Goal: Task Accomplishment & Management: Use online tool/utility

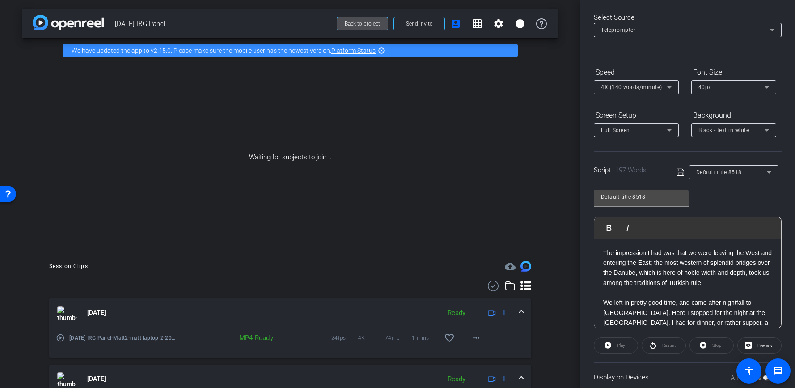
click at [360, 27] on span at bounding box center [362, 23] width 51 height 21
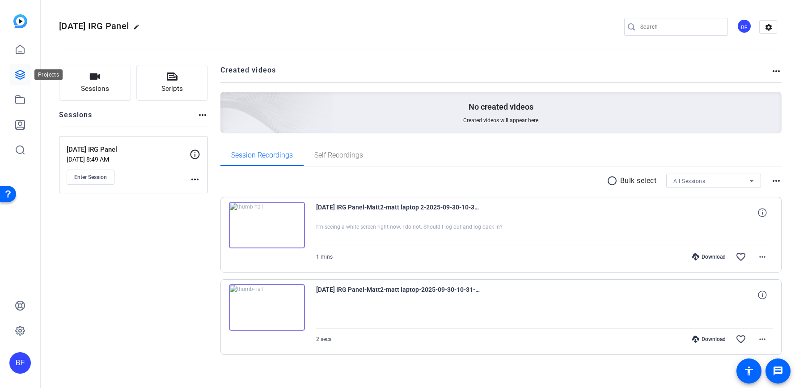
click at [21, 69] on icon at bounding box center [20, 74] width 11 height 11
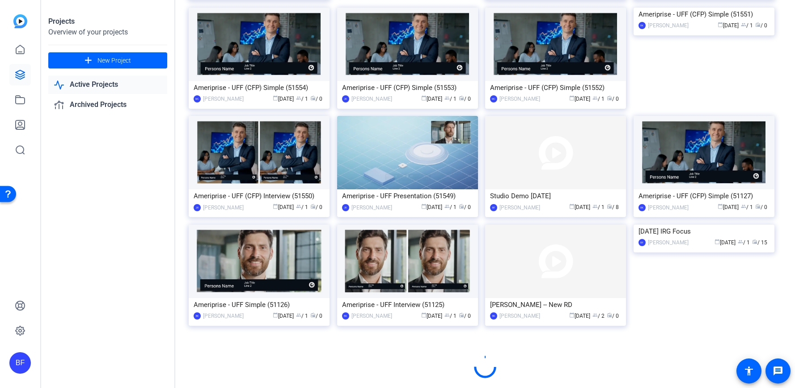
scroll to position [384, 0]
click at [737, 224] on img at bounding box center [704, 224] width 141 height 0
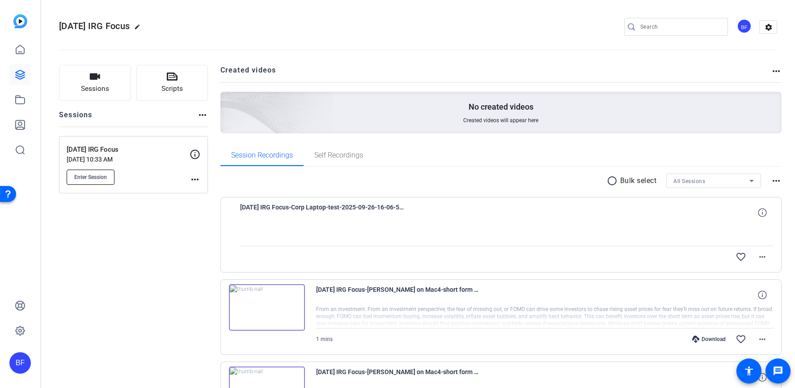
click at [107, 178] on button "Enter Session" at bounding box center [91, 177] width 48 height 15
click at [191, 176] on mat-icon "more_horiz" at bounding box center [195, 179] width 11 height 11
click at [204, 189] on span "Edit Session" at bounding box center [217, 192] width 41 height 11
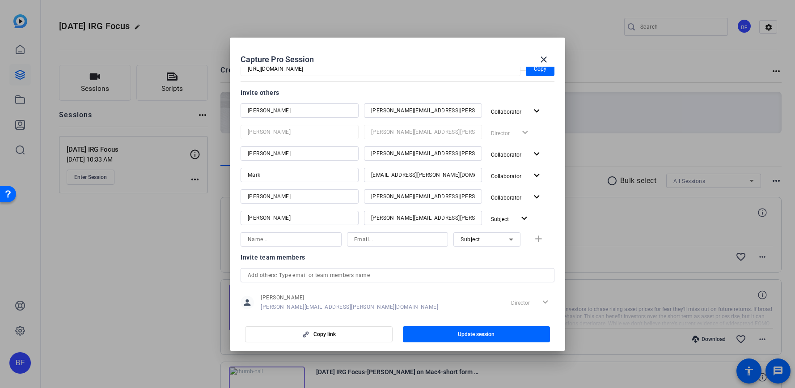
scroll to position [102, 0]
click at [546, 61] on mat-icon "close" at bounding box center [544, 59] width 11 height 11
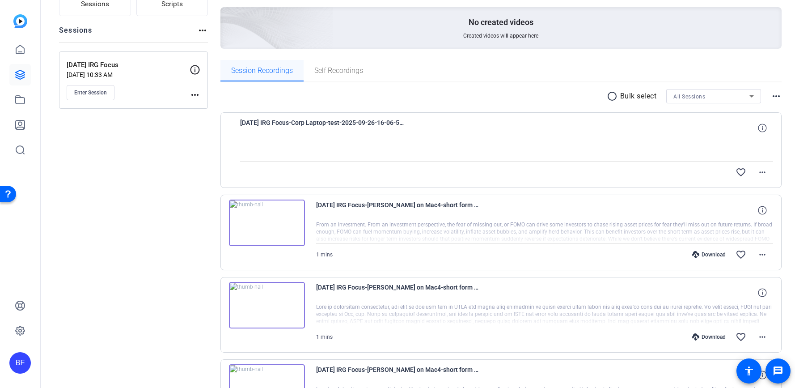
scroll to position [0, 0]
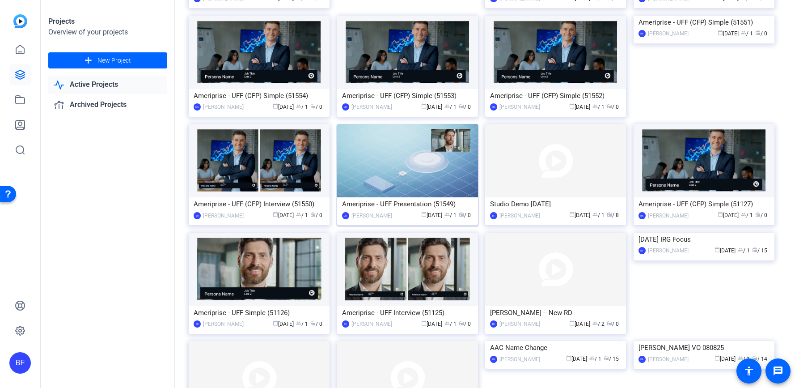
scroll to position [376, 0]
click at [518, 170] on img at bounding box center [555, 160] width 141 height 73
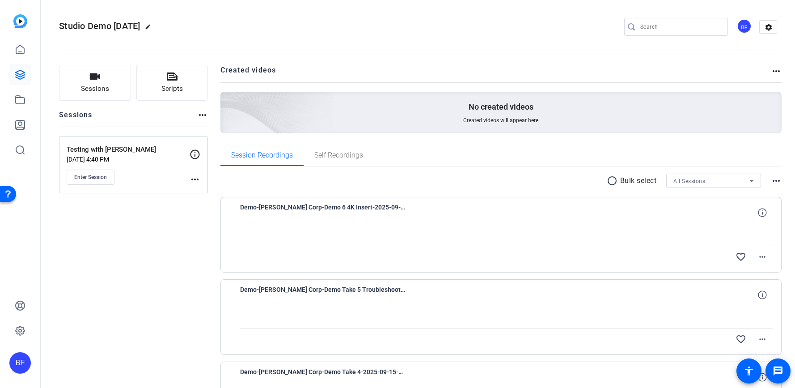
drag, startPoint x: 84, startPoint y: 181, endPoint x: 162, endPoint y: 194, distance: 78.9
click at [192, 181] on mat-icon "more_horiz" at bounding box center [195, 179] width 11 height 11
click at [196, 191] on button "Edit Session" at bounding box center [217, 192] width 55 height 11
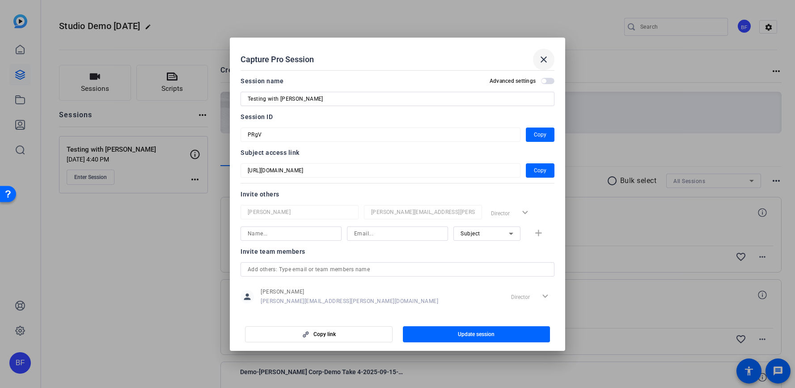
click at [544, 60] on mat-icon "close" at bounding box center [544, 59] width 11 height 11
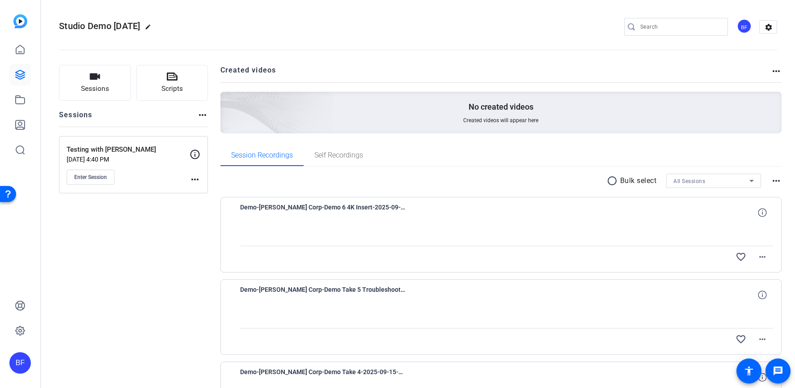
click at [193, 180] on mat-icon "more_horiz" at bounding box center [195, 179] width 11 height 11
click at [202, 189] on span "Edit Session" at bounding box center [217, 192] width 41 height 11
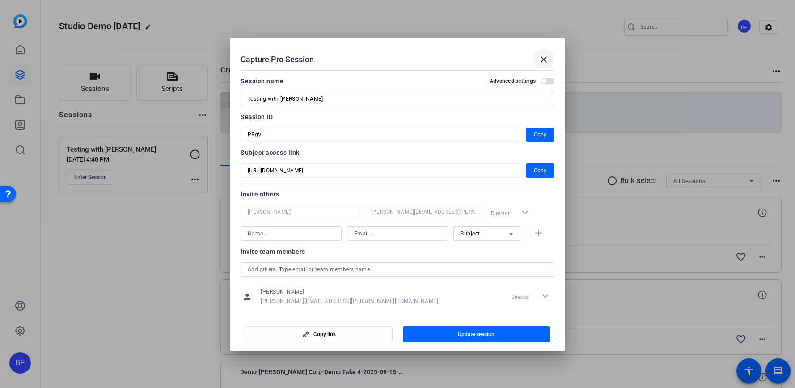
click at [540, 54] on mat-icon "close" at bounding box center [544, 59] width 11 height 11
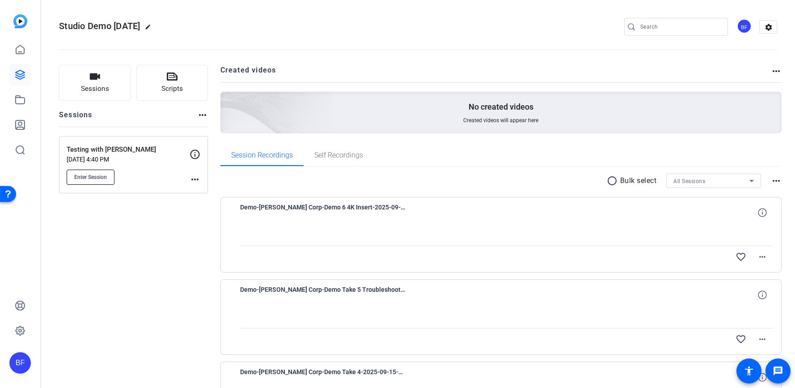
click at [106, 181] on button "Enter Session" at bounding box center [91, 177] width 48 height 15
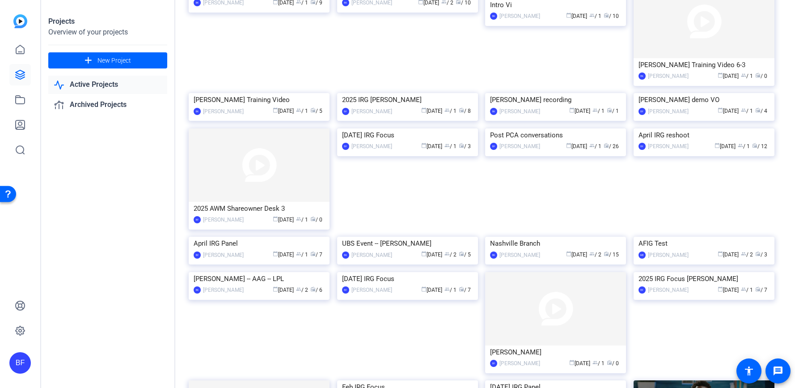
scroll to position [764, 0]
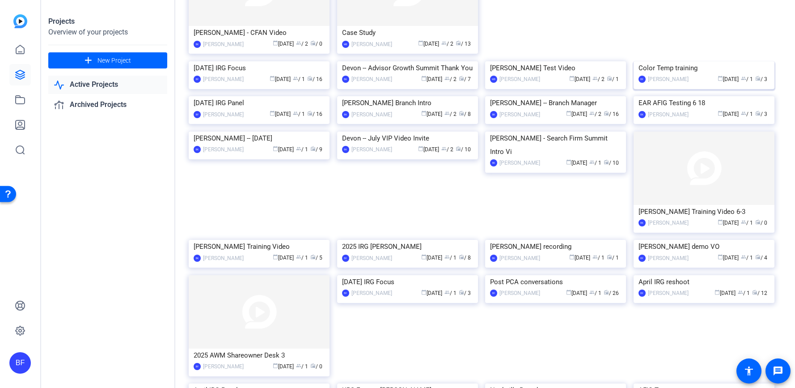
click at [656, 61] on img at bounding box center [704, 61] width 141 height 0
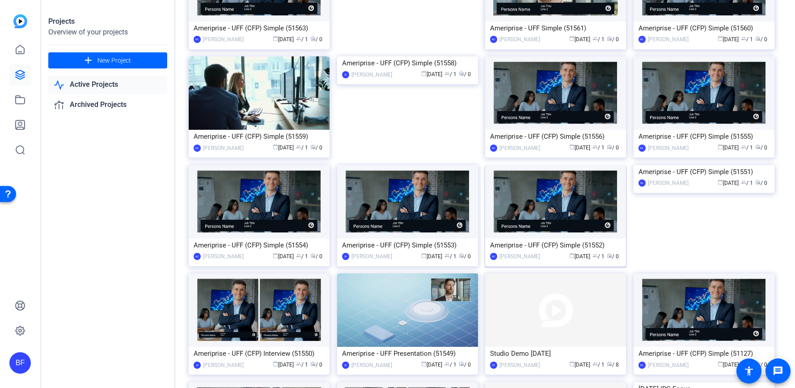
scroll to position [297, 0]
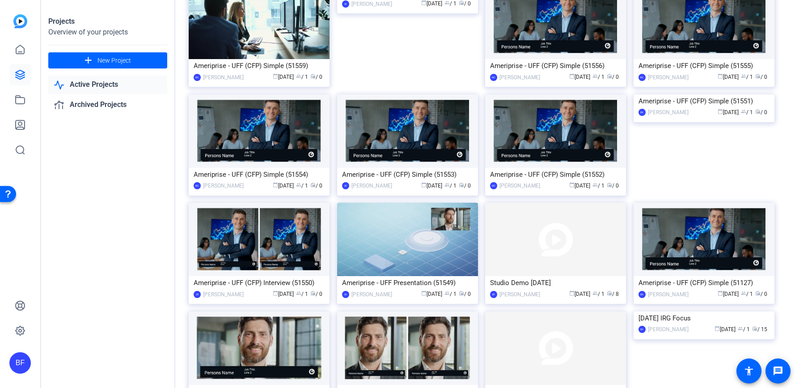
click at [526, 249] on img at bounding box center [555, 239] width 141 height 73
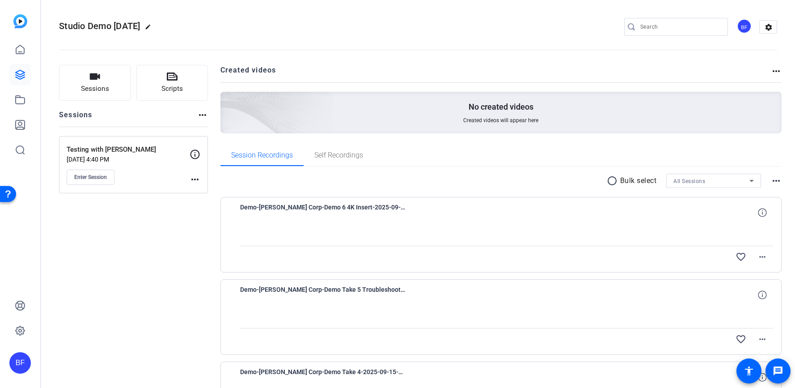
click at [191, 184] on mat-icon "more_horiz" at bounding box center [195, 179] width 11 height 11
click at [196, 190] on button "Edit Session" at bounding box center [217, 192] width 55 height 11
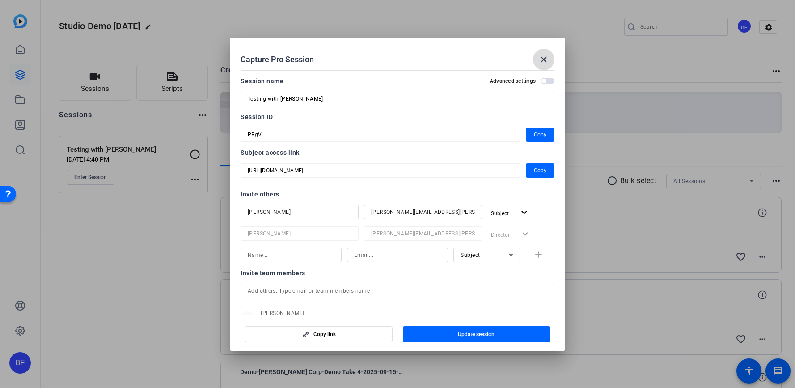
click at [548, 63] on mat-icon "close" at bounding box center [544, 59] width 11 height 11
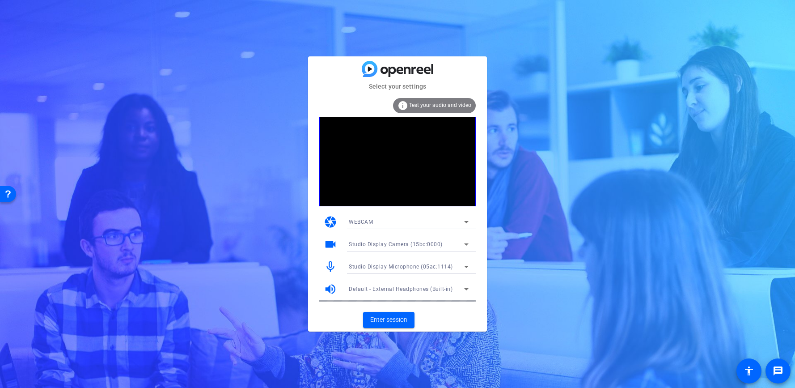
click at [431, 104] on span "Test your audio and video" at bounding box center [440, 105] width 62 height 6
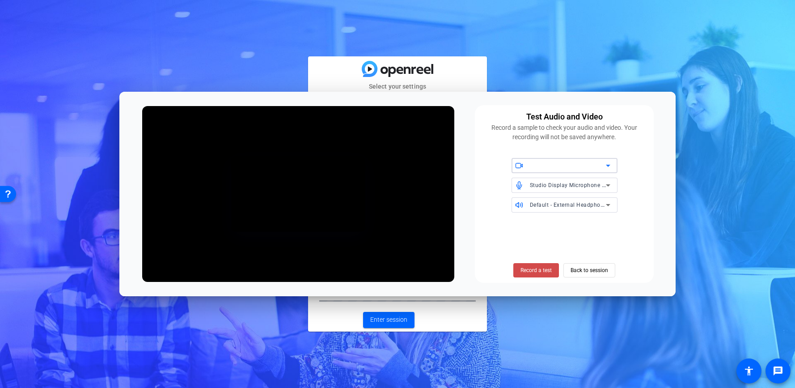
click at [535, 271] on span "Record a test" at bounding box center [536, 270] width 31 height 8
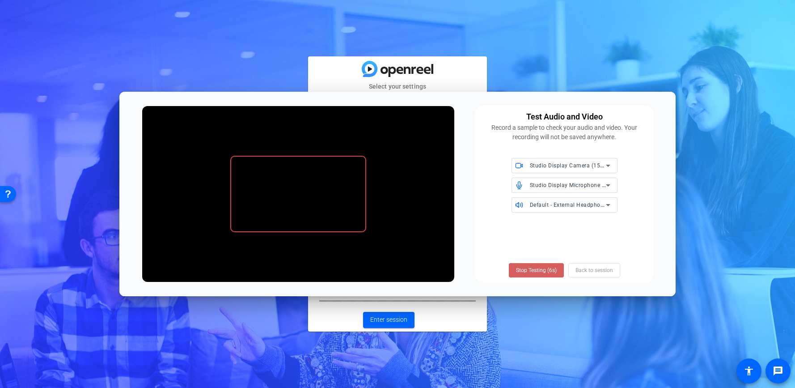
click at [535, 270] on span "Stop Testing (6s)" at bounding box center [536, 270] width 41 height 8
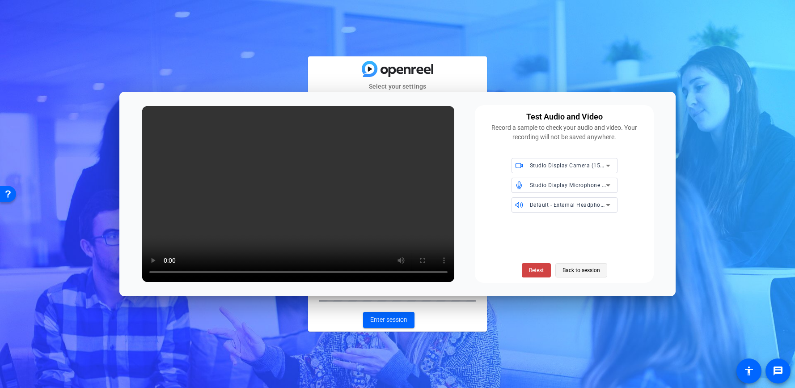
click at [588, 265] on span "Back to session" at bounding box center [582, 270] width 38 height 17
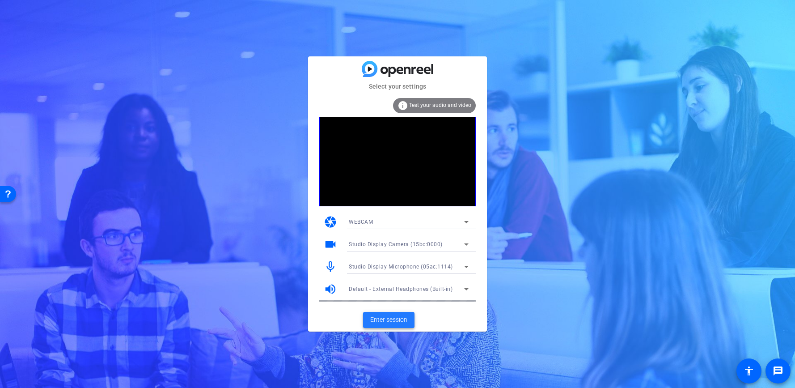
click at [385, 327] on span at bounding box center [388, 319] width 51 height 21
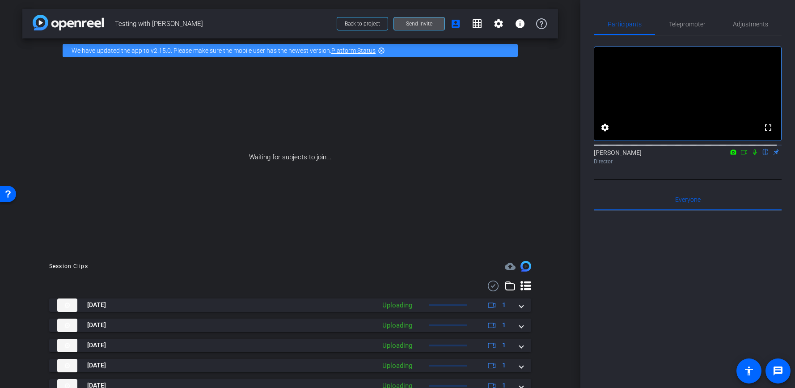
click at [398, 26] on span at bounding box center [419, 23] width 51 height 21
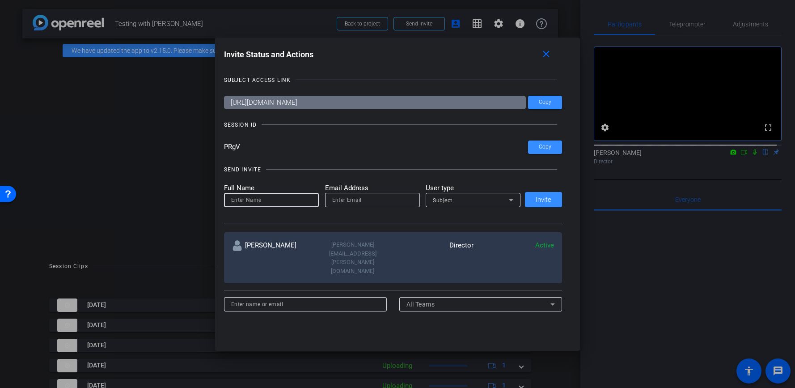
click at [290, 199] on input at bounding box center [271, 200] width 81 height 11
type input "[PERSON_NAME]"
type input "[PERSON_NAME][EMAIL_ADDRESS][PERSON_NAME][DOMAIN_NAME]"
click at [536, 197] on span "Invite" at bounding box center [544, 199] width 16 height 7
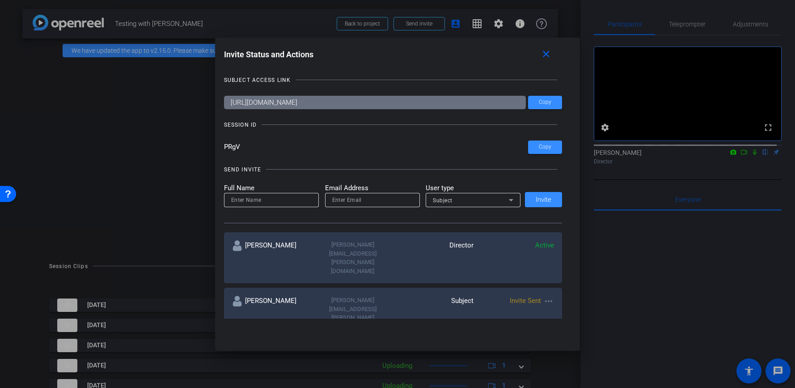
drag, startPoint x: 542, startPoint y: 59, endPoint x: 534, endPoint y: 58, distance: 8.5
click at [542, 59] on span at bounding box center [548, 54] width 29 height 21
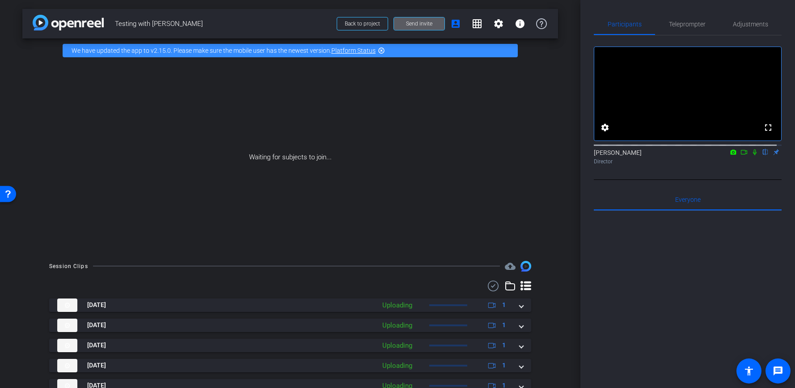
click at [751, 155] on icon at bounding box center [754, 152] width 7 height 6
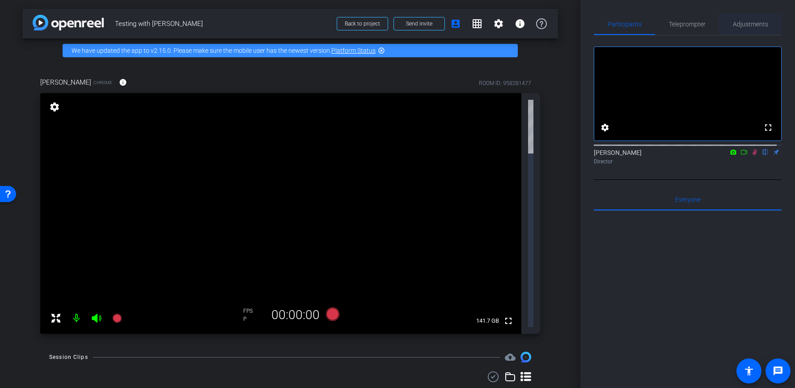
click at [733, 30] on span "Adjustments" at bounding box center [750, 23] width 35 height 21
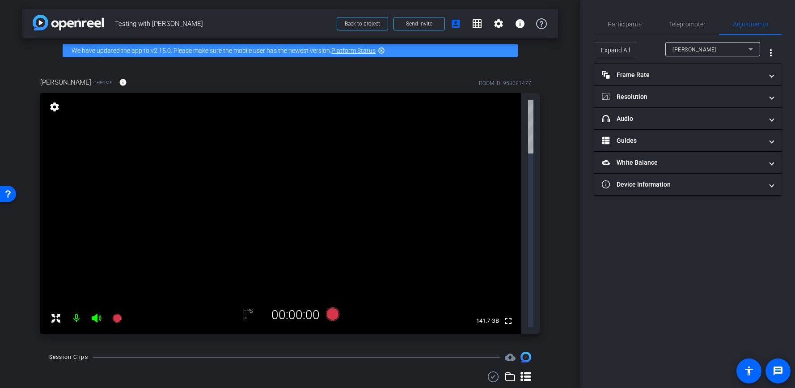
click at [727, 47] on div "[PERSON_NAME]" at bounding box center [711, 49] width 76 height 11
click at [656, 75] on div at bounding box center [397, 194] width 795 height 388
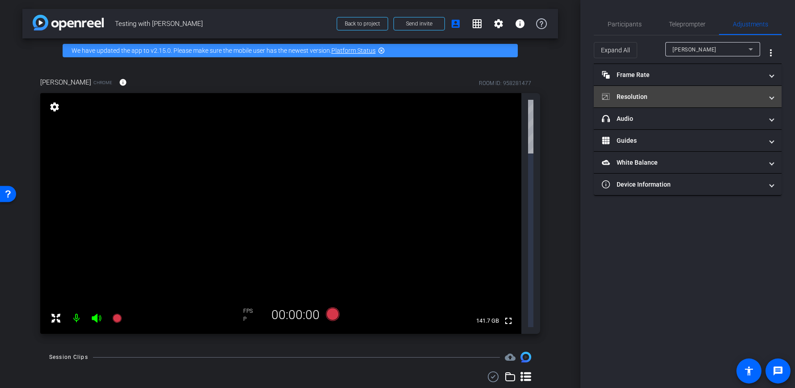
click at [657, 88] on mat-expansion-panel-header "Resolution" at bounding box center [688, 96] width 188 height 21
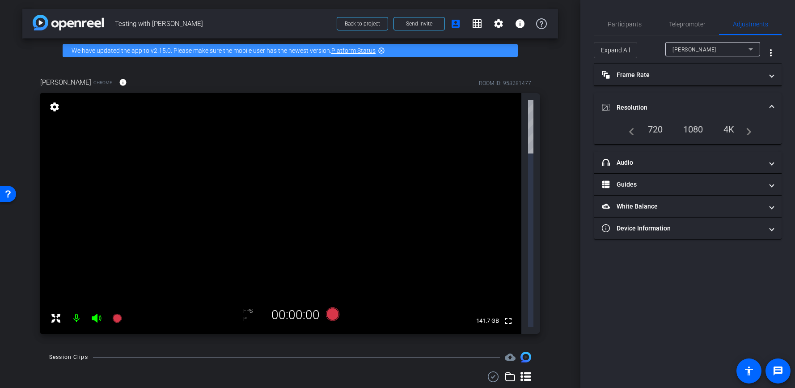
click at [718, 128] on div "4K" at bounding box center [729, 129] width 25 height 15
click at [723, 129] on div "4K" at bounding box center [729, 129] width 25 height 15
click at [727, 133] on div "4K" at bounding box center [729, 129] width 25 height 15
click at [664, 132] on div "720" at bounding box center [655, 129] width 29 height 15
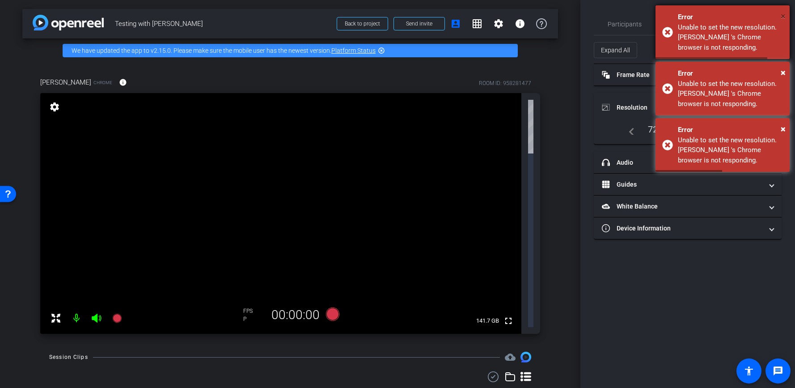
click at [783, 21] on span "×" at bounding box center [783, 16] width 5 height 11
click at [783, 18] on span "×" at bounding box center [783, 16] width 5 height 11
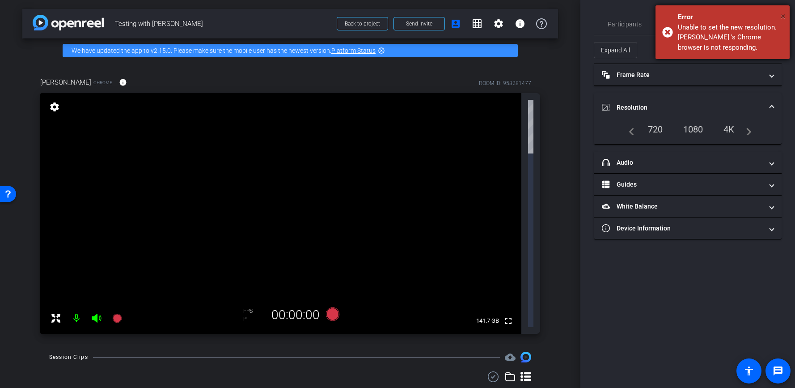
click at [784, 15] on span "×" at bounding box center [783, 16] width 5 height 11
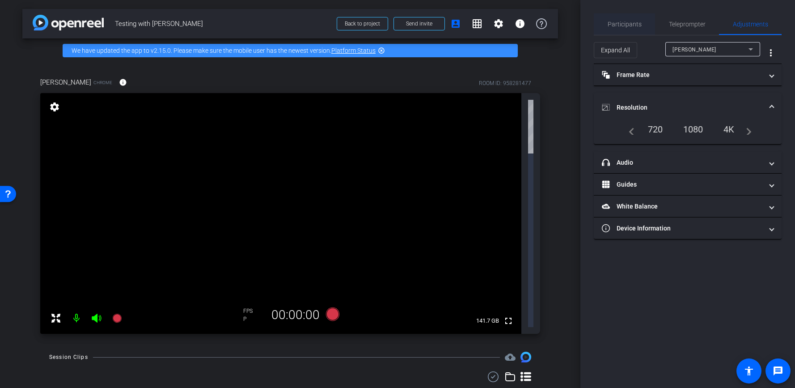
click at [621, 30] on span "Participants" at bounding box center [625, 23] width 34 height 21
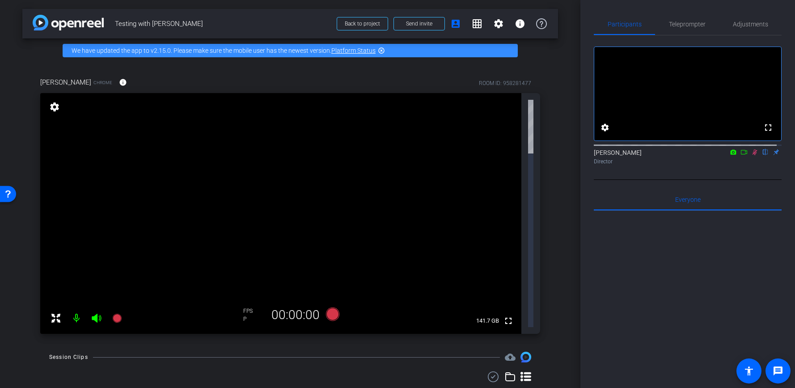
click at [751, 155] on icon at bounding box center [754, 152] width 7 height 6
click at [51, 313] on icon at bounding box center [56, 318] width 11 height 11
click at [506, 104] on mat-icon "fullscreen_exit" at bounding box center [508, 106] width 11 height 11
click at [56, 108] on mat-icon "settings" at bounding box center [54, 107] width 13 height 11
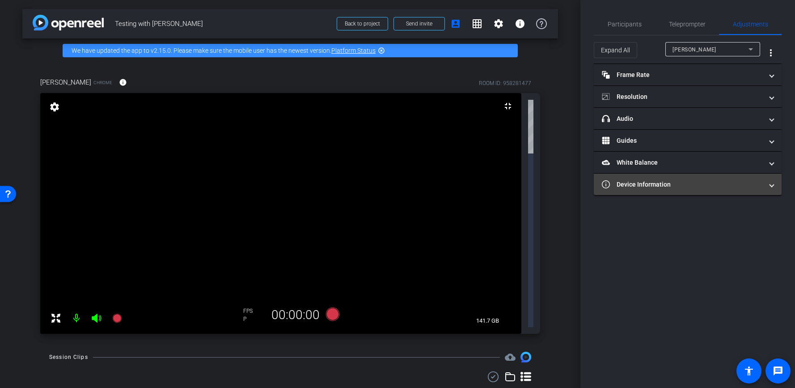
click at [673, 180] on mat-panel-title "Device Information" at bounding box center [682, 184] width 161 height 9
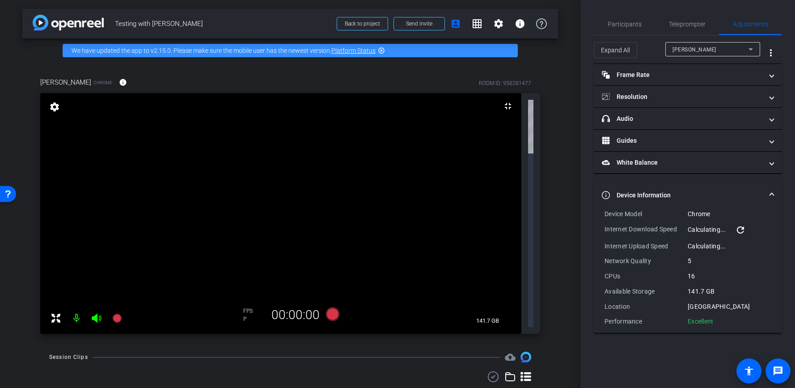
click at [588, 161] on div "Participants Teleprompter Adjustments settings [PERSON_NAME] flip Director Ever…" at bounding box center [688, 194] width 215 height 388
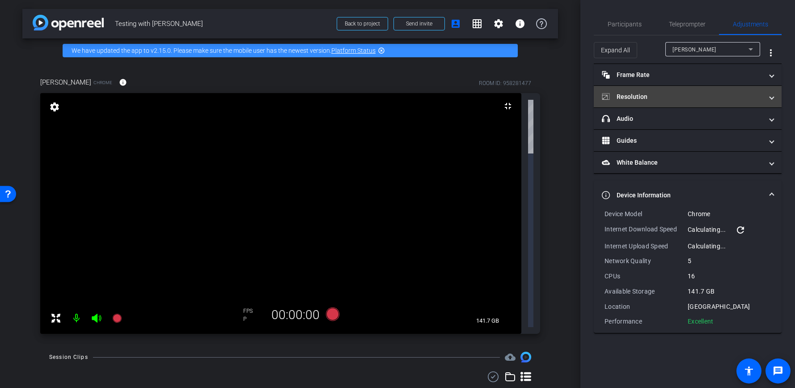
click at [699, 102] on mat-expansion-panel-header "Resolution" at bounding box center [688, 96] width 188 height 21
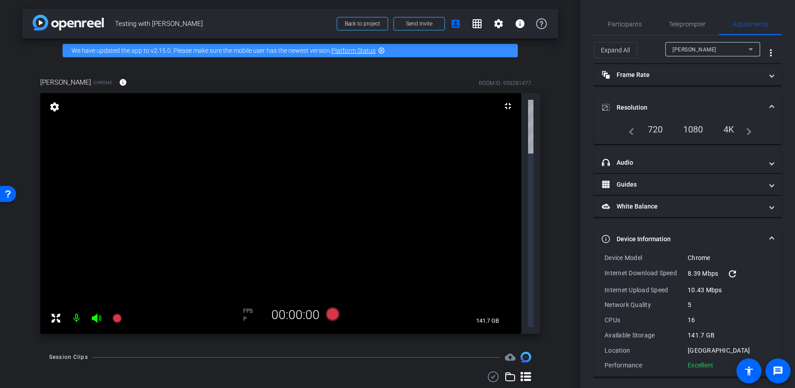
click at [593, 86] on div "Participants Teleprompter Adjustments settings [PERSON_NAME] flip Director Ever…" at bounding box center [688, 194] width 215 height 388
click at [636, 23] on span "Participants" at bounding box center [625, 24] width 34 height 6
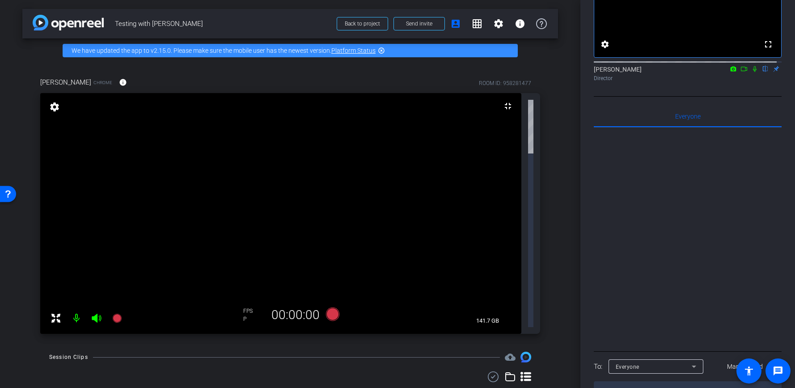
scroll to position [119, 0]
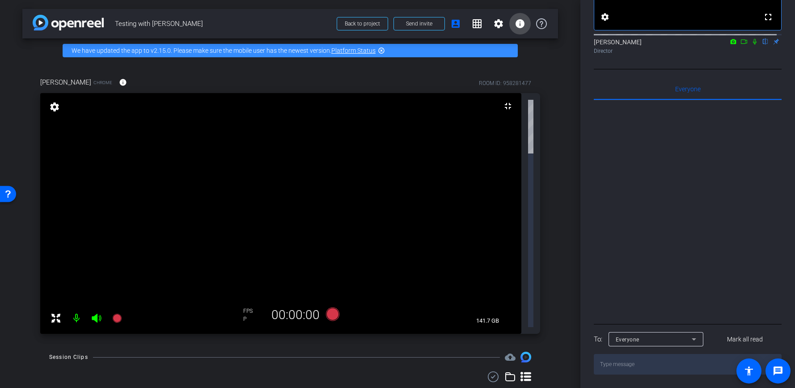
click at [517, 27] on mat-icon "info" at bounding box center [520, 23] width 11 height 11
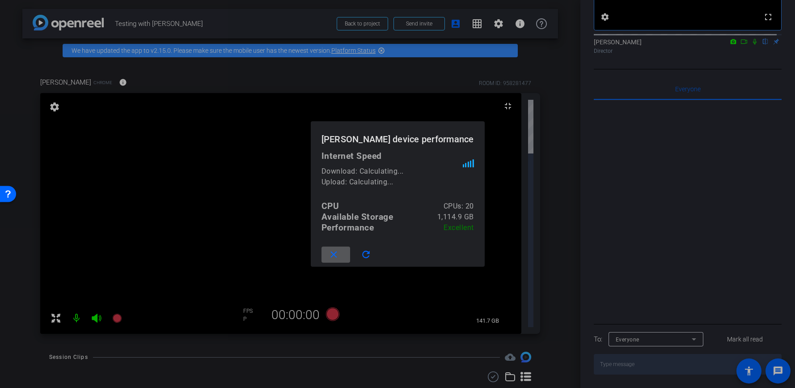
click at [339, 249] on mat-icon "close" at bounding box center [333, 254] width 11 height 11
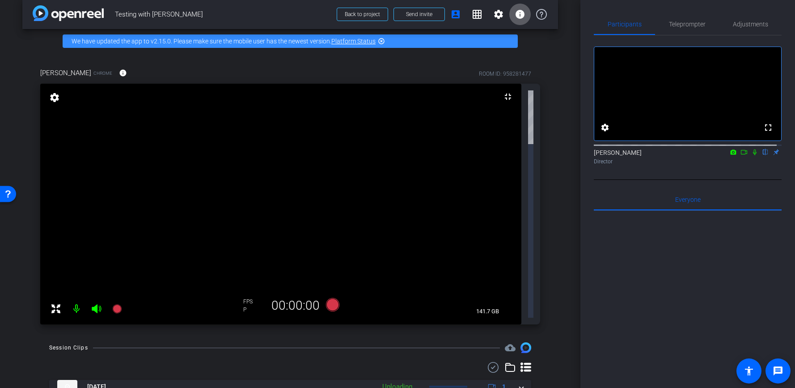
scroll to position [14, 0]
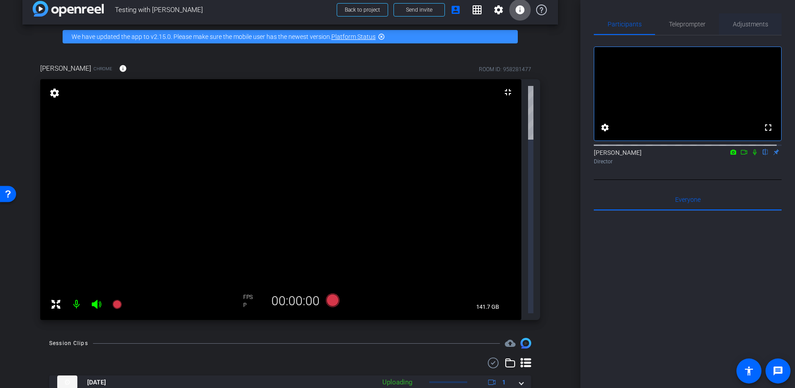
click at [736, 29] on span "Adjustments" at bounding box center [750, 23] width 35 height 21
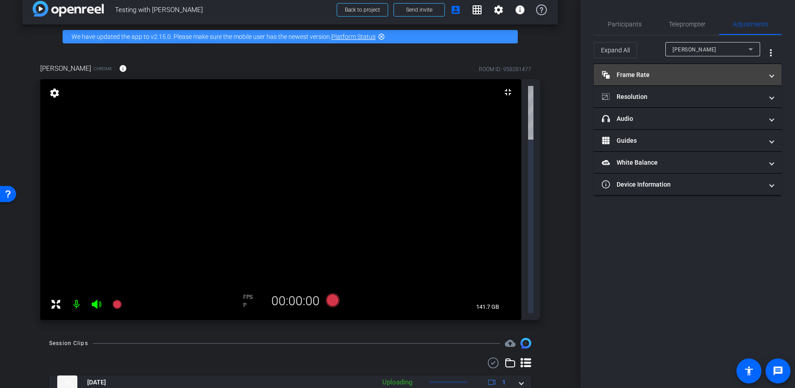
click at [670, 79] on mat-panel-title "Frame Rate Frame Rate" at bounding box center [682, 74] width 161 height 9
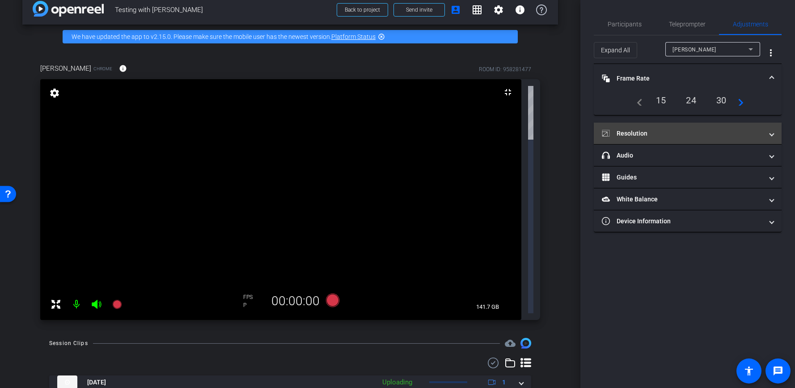
click at [696, 131] on mat-panel-title "Resolution" at bounding box center [682, 133] width 161 height 9
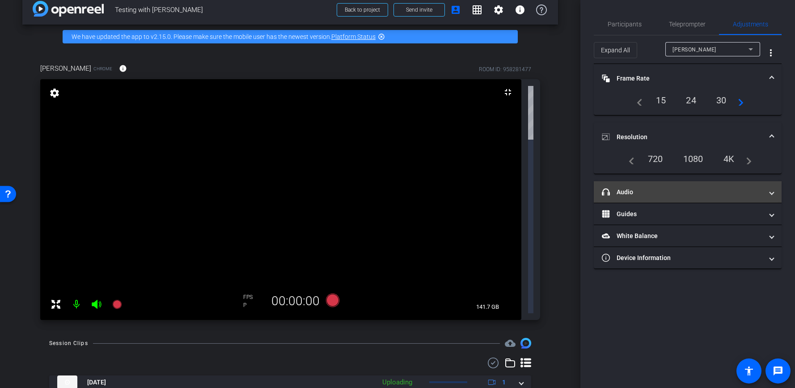
click at [695, 185] on mat-expansion-panel-header "headphone icon Audio" at bounding box center [688, 191] width 188 height 21
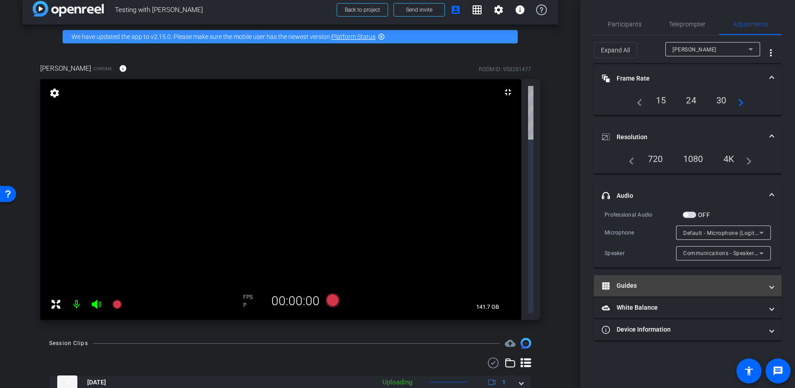
click at [697, 277] on mat-expansion-panel-header "Guides" at bounding box center [688, 285] width 188 height 21
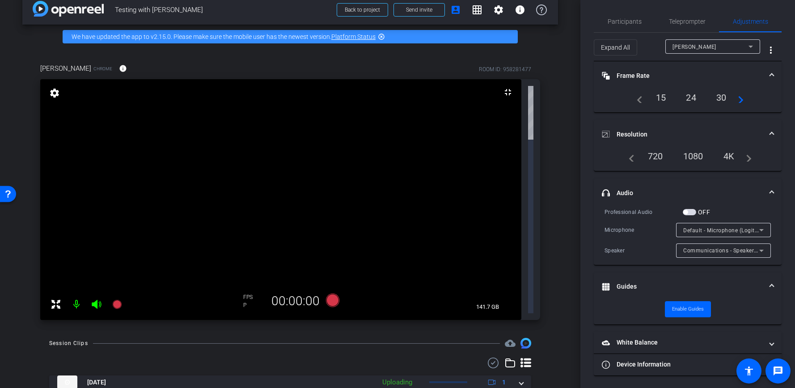
scroll to position [4, 0]
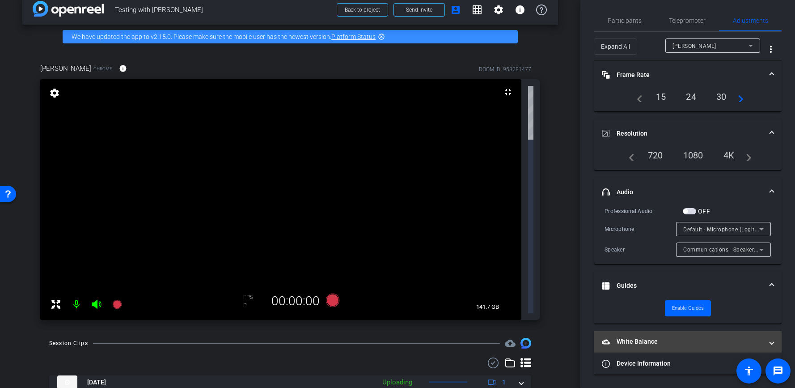
click at [672, 341] on mat-panel-title "White Balance White Balance" at bounding box center [682, 341] width 161 height 9
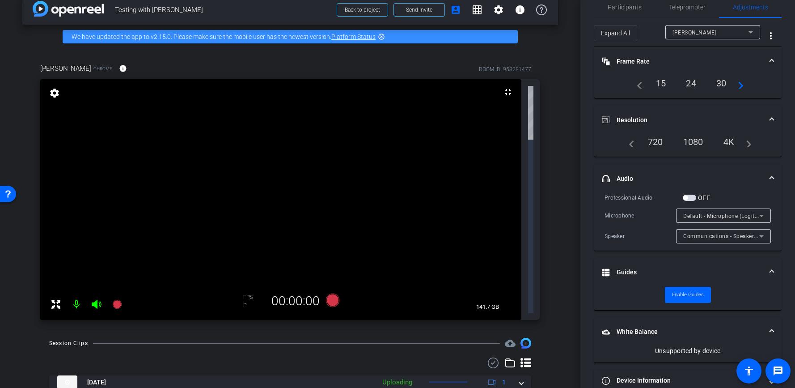
scroll to position [34, 0]
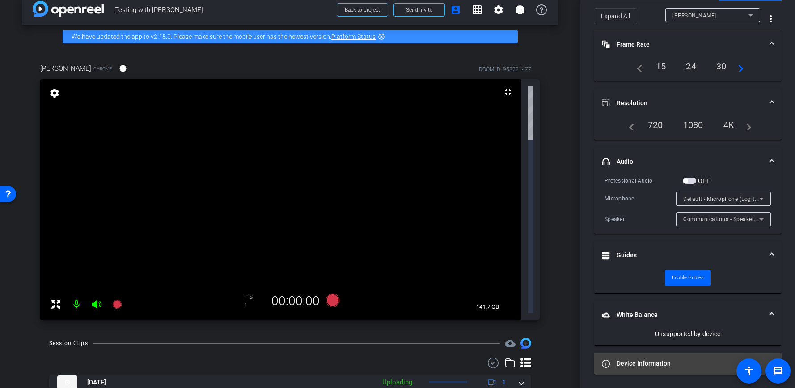
click at [672, 361] on mat-panel-title "Device Information" at bounding box center [682, 363] width 161 height 9
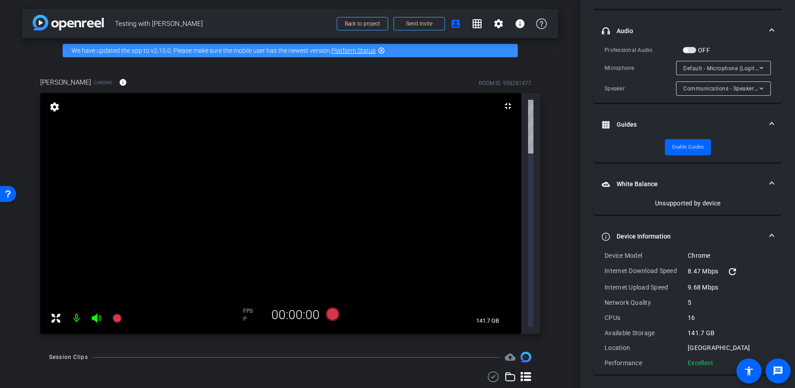
scroll to position [0, 0]
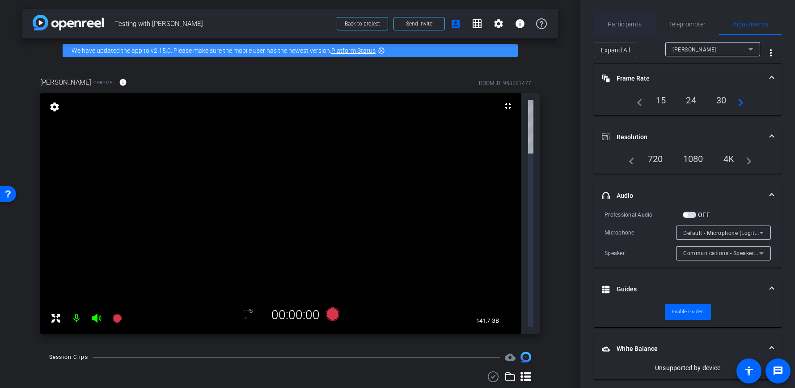
click at [638, 25] on span "Participants" at bounding box center [625, 24] width 34 height 6
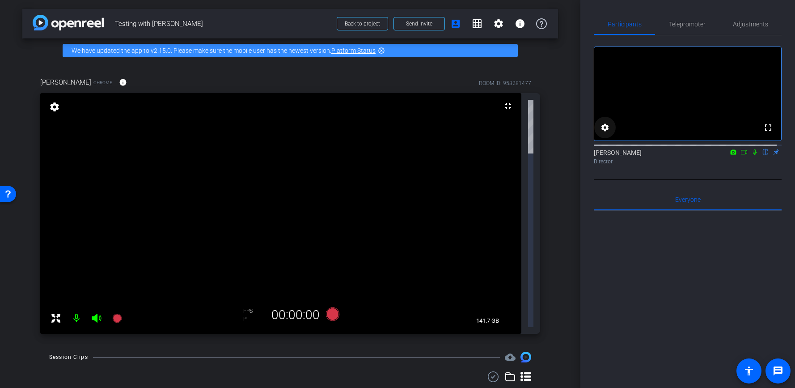
click at [601, 133] on mat-icon "settings" at bounding box center [605, 127] width 11 height 11
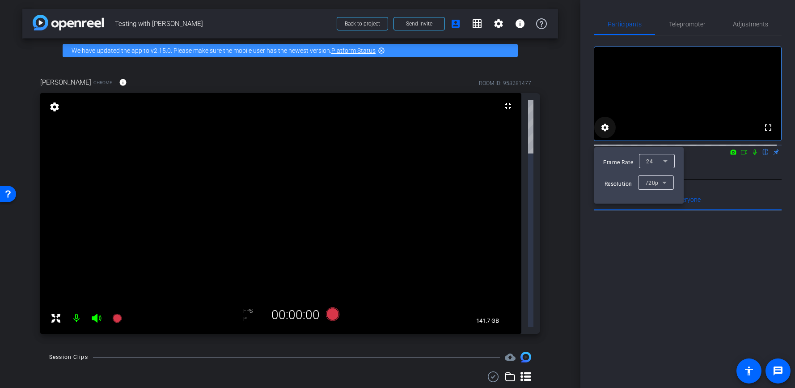
click at [601, 136] on div at bounding box center [397, 194] width 795 height 388
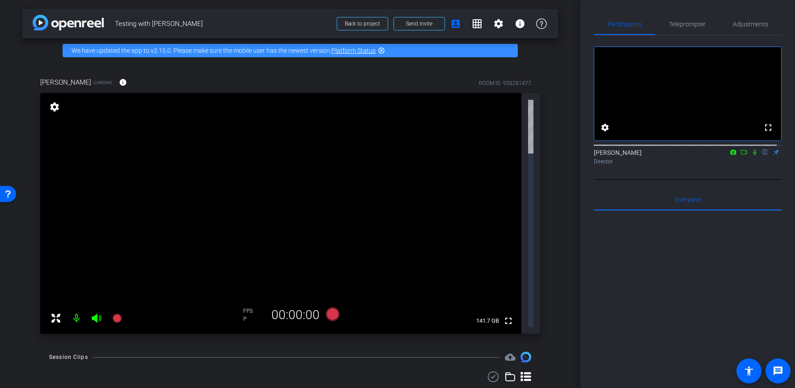
click at [55, 108] on mat-icon "settings" at bounding box center [54, 107] width 13 height 11
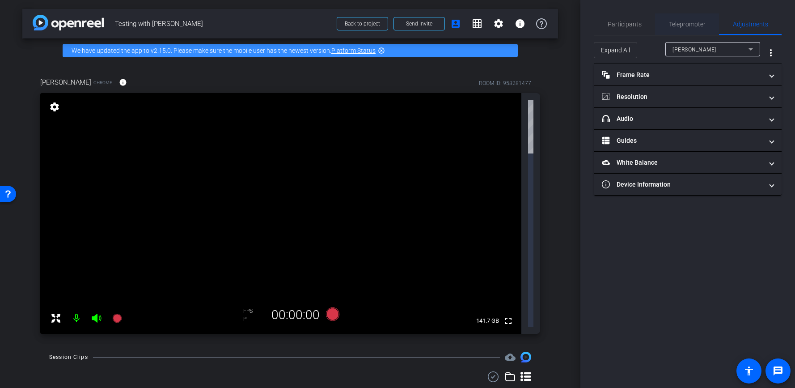
click at [674, 25] on span "Teleprompter" at bounding box center [687, 24] width 37 height 6
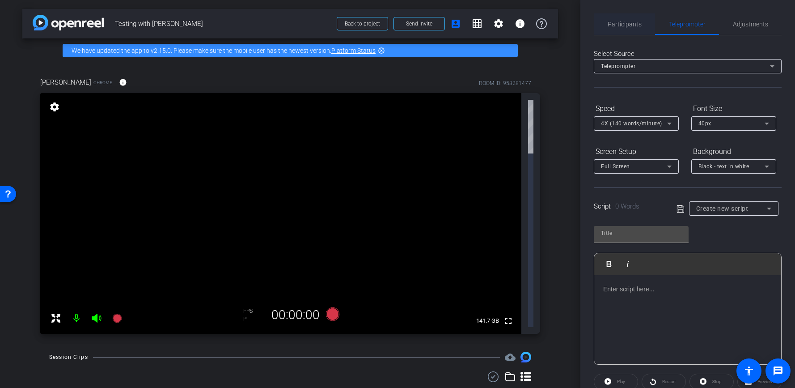
click at [630, 25] on span "Participants" at bounding box center [625, 24] width 34 height 6
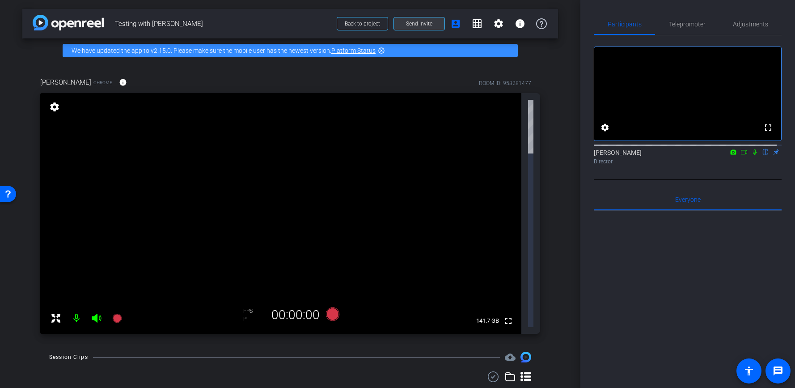
click at [427, 25] on span "Send invite" at bounding box center [419, 23] width 26 height 7
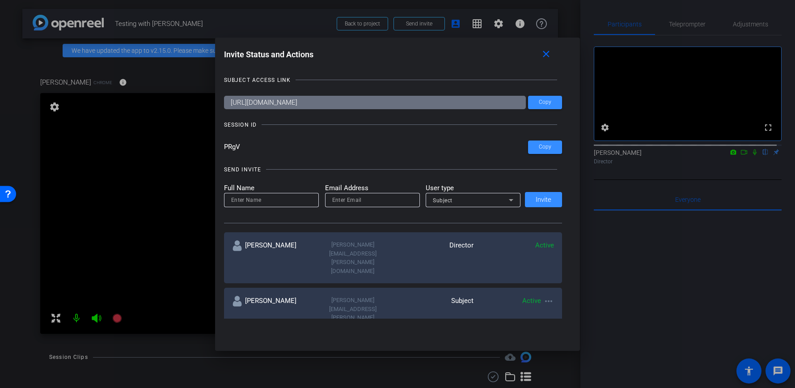
drag, startPoint x: 238, startPoint y: 150, endPoint x: 216, endPoint y: 151, distance: 21.5
click at [216, 151] on div "Invite Status and Actions close SUBJECT ACCESS LINK [URL][DOMAIN_NAME] Copy SES…" at bounding box center [397, 183] width 365 height 290
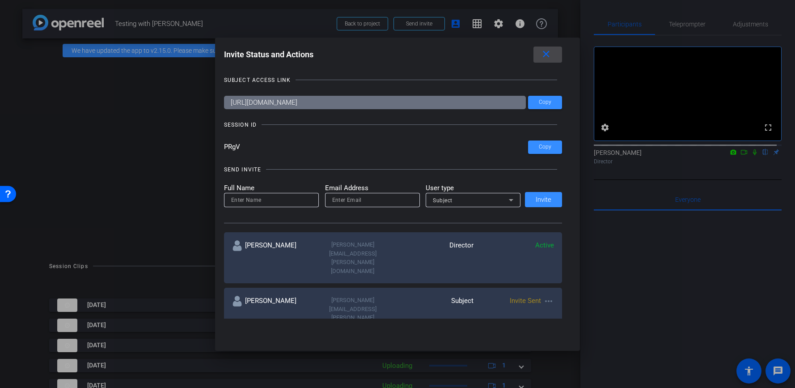
click at [544, 57] on mat-icon "close" at bounding box center [546, 54] width 11 height 11
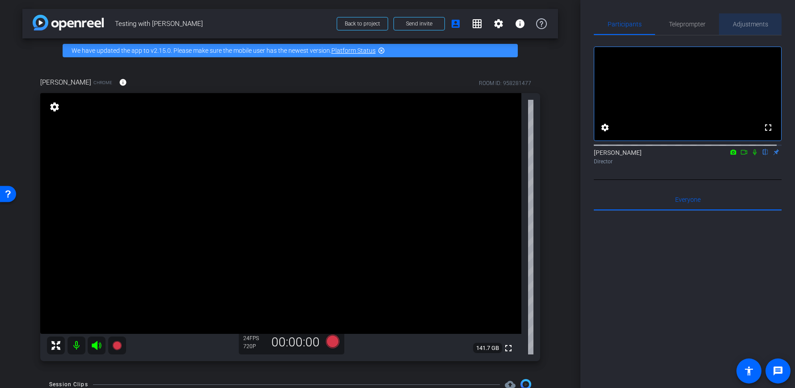
click at [747, 25] on span "Adjustments" at bounding box center [750, 24] width 35 height 6
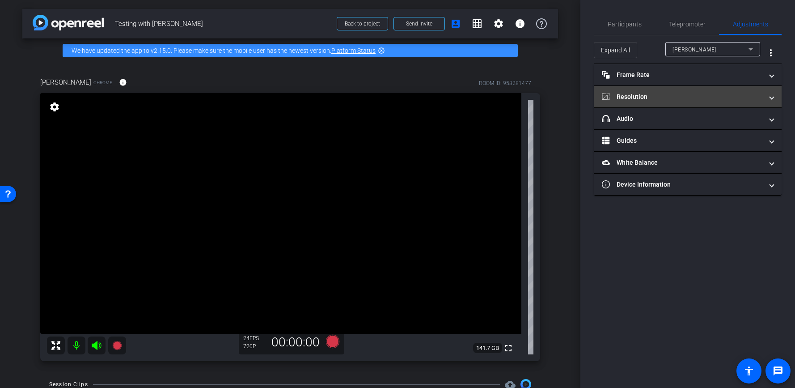
click at [775, 94] on mat-expansion-panel-header "Resolution" at bounding box center [688, 96] width 188 height 21
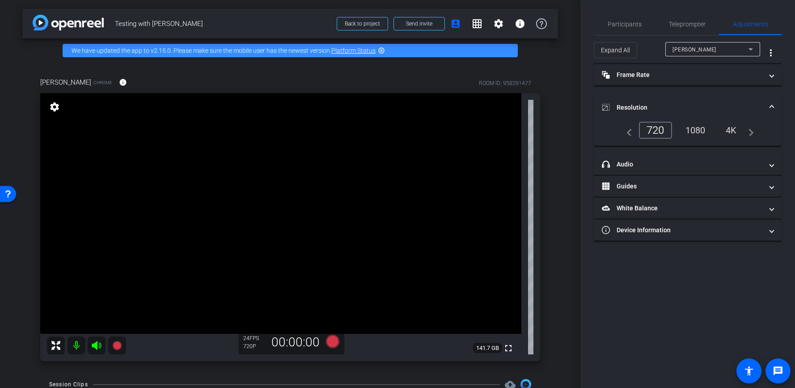
click at [735, 132] on div "4K" at bounding box center [731, 130] width 25 height 15
click at [334, 336] on icon at bounding box center [332, 341] width 13 height 13
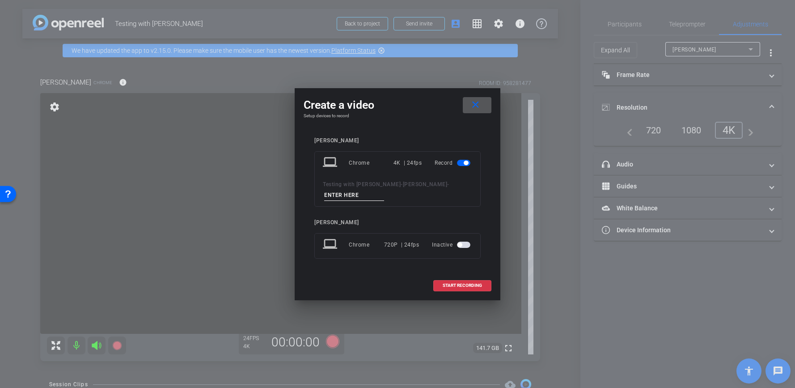
click at [384, 194] on input at bounding box center [354, 195] width 60 height 11
type input "[PERSON_NAME] test"
click at [444, 286] on span at bounding box center [462, 285] width 57 height 21
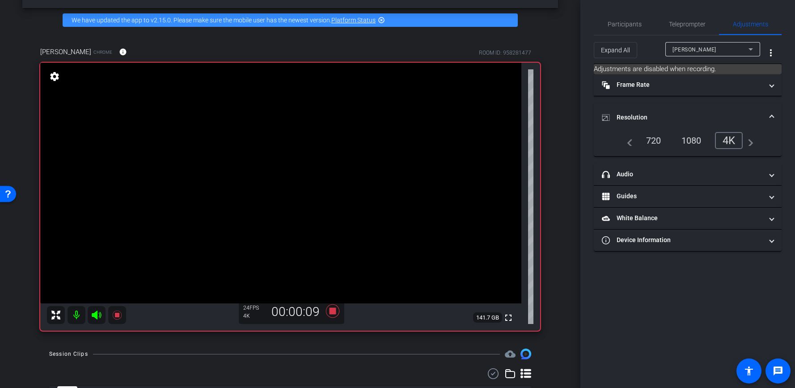
scroll to position [27, 0]
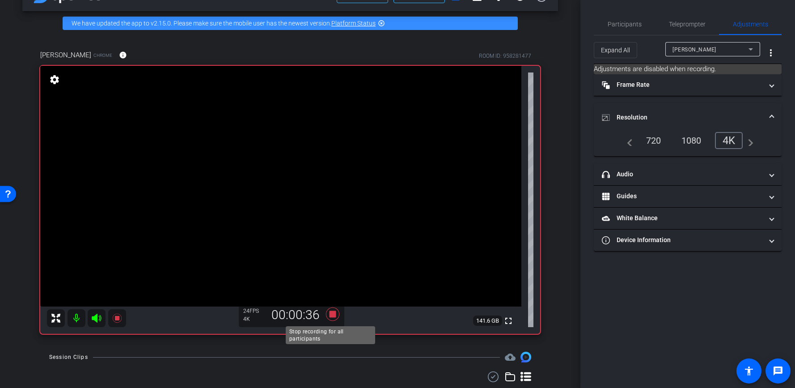
click at [330, 317] on icon at bounding box center [332, 313] width 13 height 13
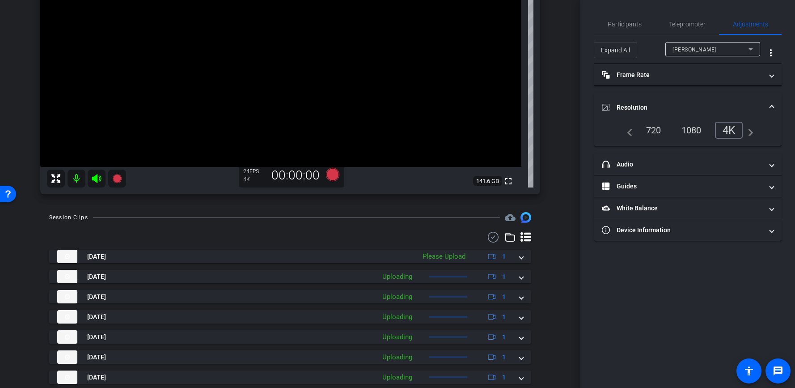
scroll to position [166, 0]
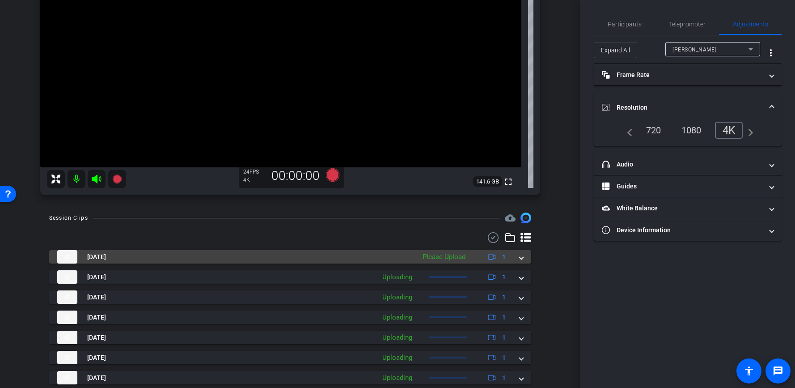
click at [520, 259] on span at bounding box center [522, 256] width 4 height 9
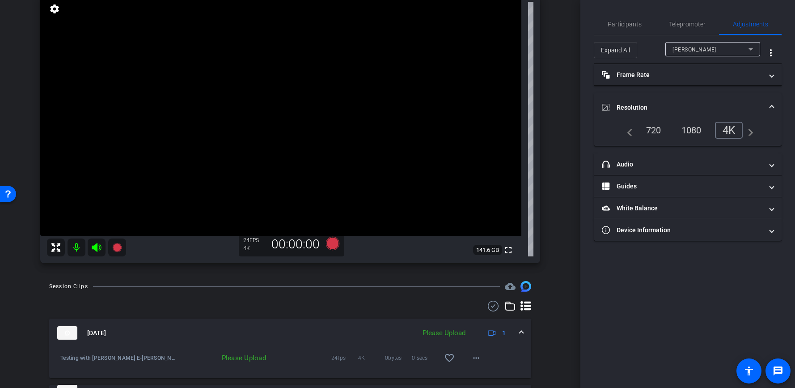
scroll to position [92, 0]
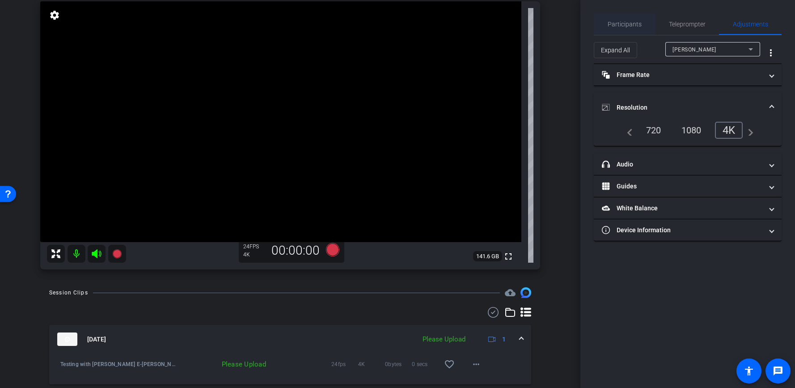
click at [620, 25] on span "Participants" at bounding box center [625, 24] width 34 height 6
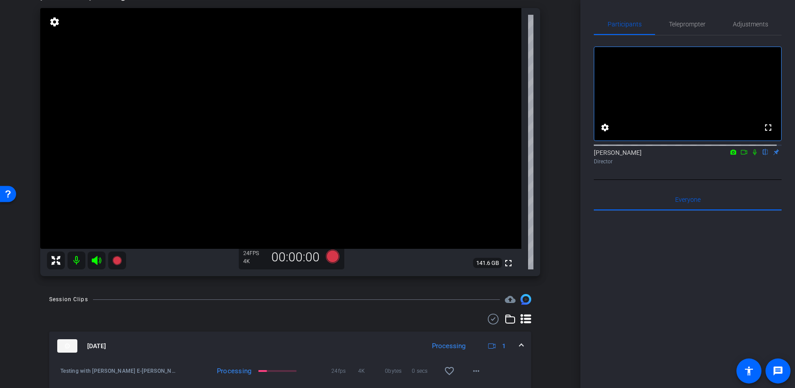
scroll to position [77, 0]
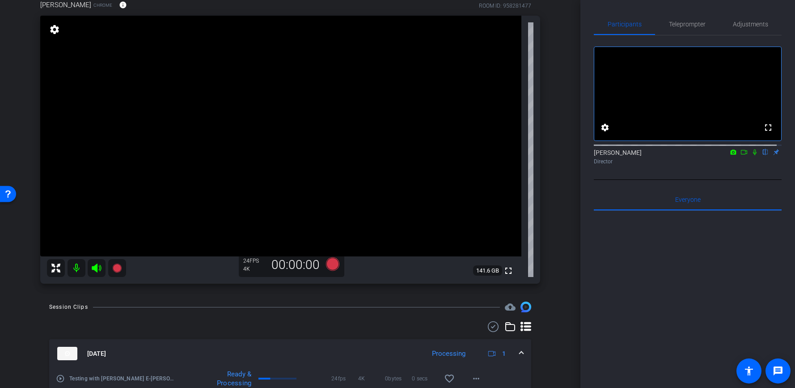
click at [581, 162] on div "Participants Teleprompter Adjustments fullscreen settings [PERSON_NAME] flip Di…" at bounding box center [688, 194] width 215 height 388
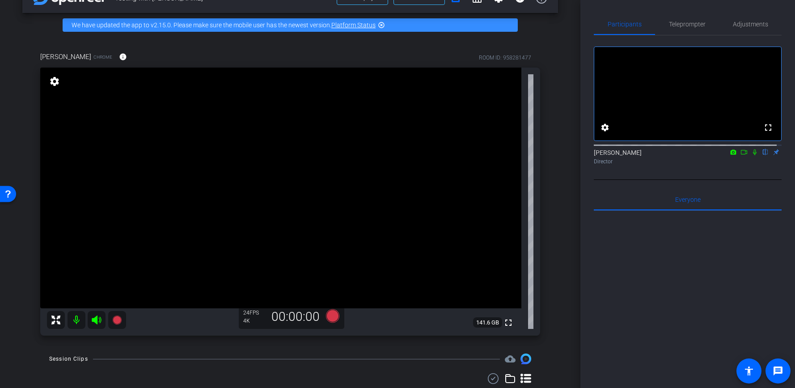
scroll to position [0, 0]
